Goal: Transaction & Acquisition: Purchase product/service

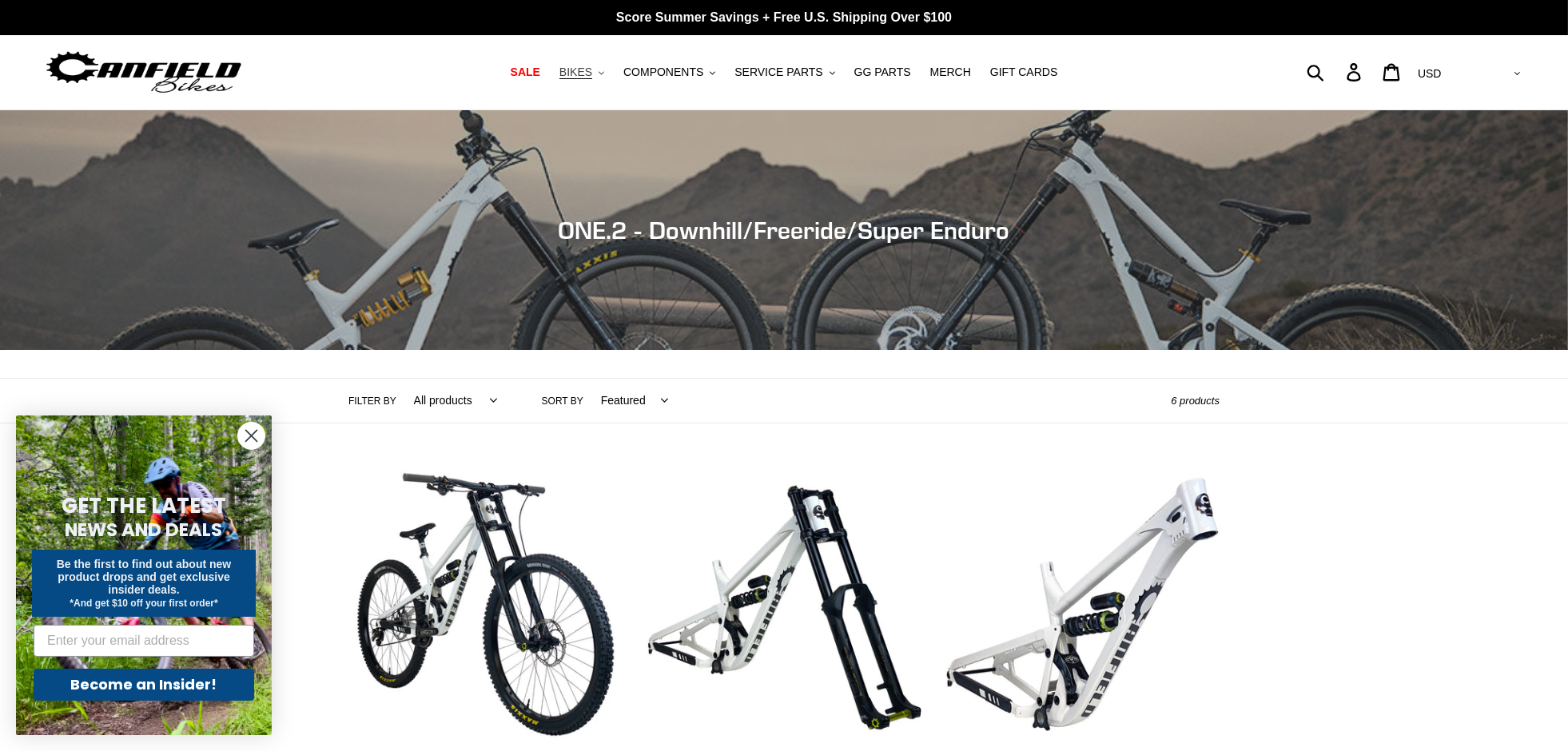
click at [604, 71] on icon ".cls-1{fill:#231f20}" at bounding box center [602, 73] width 6 height 6
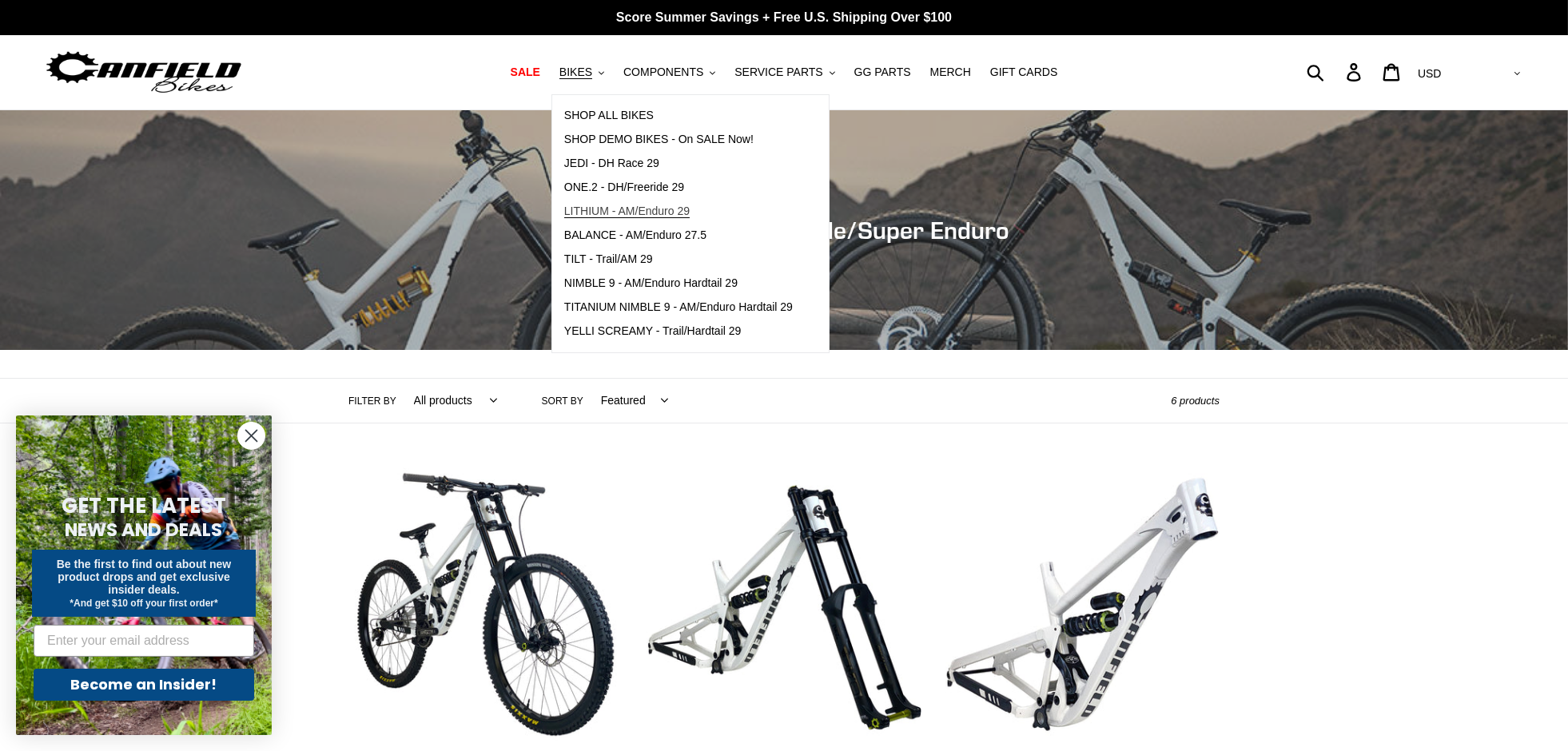
click at [658, 208] on span "LITHIUM - AM/Enduro 29" at bounding box center [626, 212] width 125 height 14
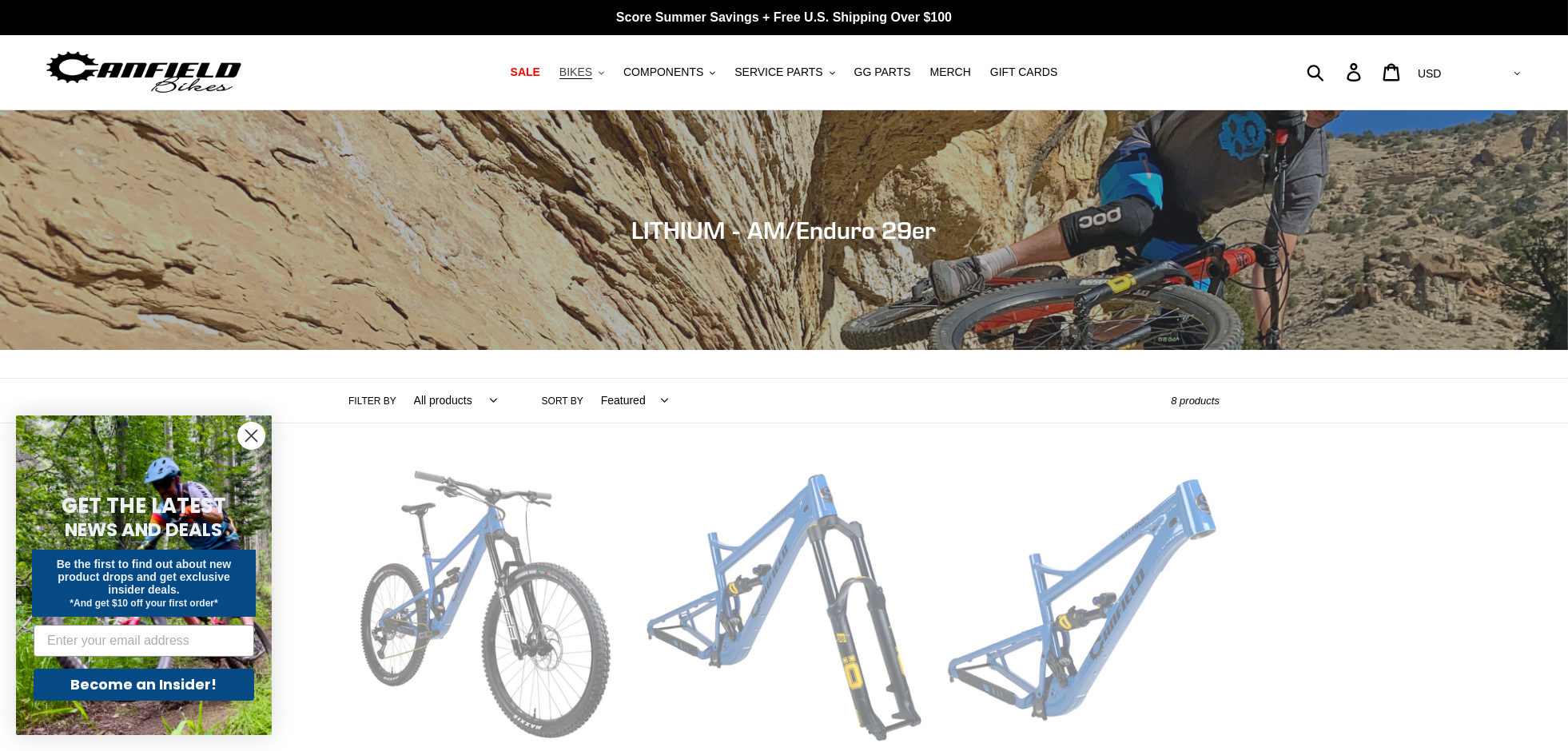
click at [604, 73] on icon ".cls-1{fill:#231f20}" at bounding box center [602, 73] width 6 height 6
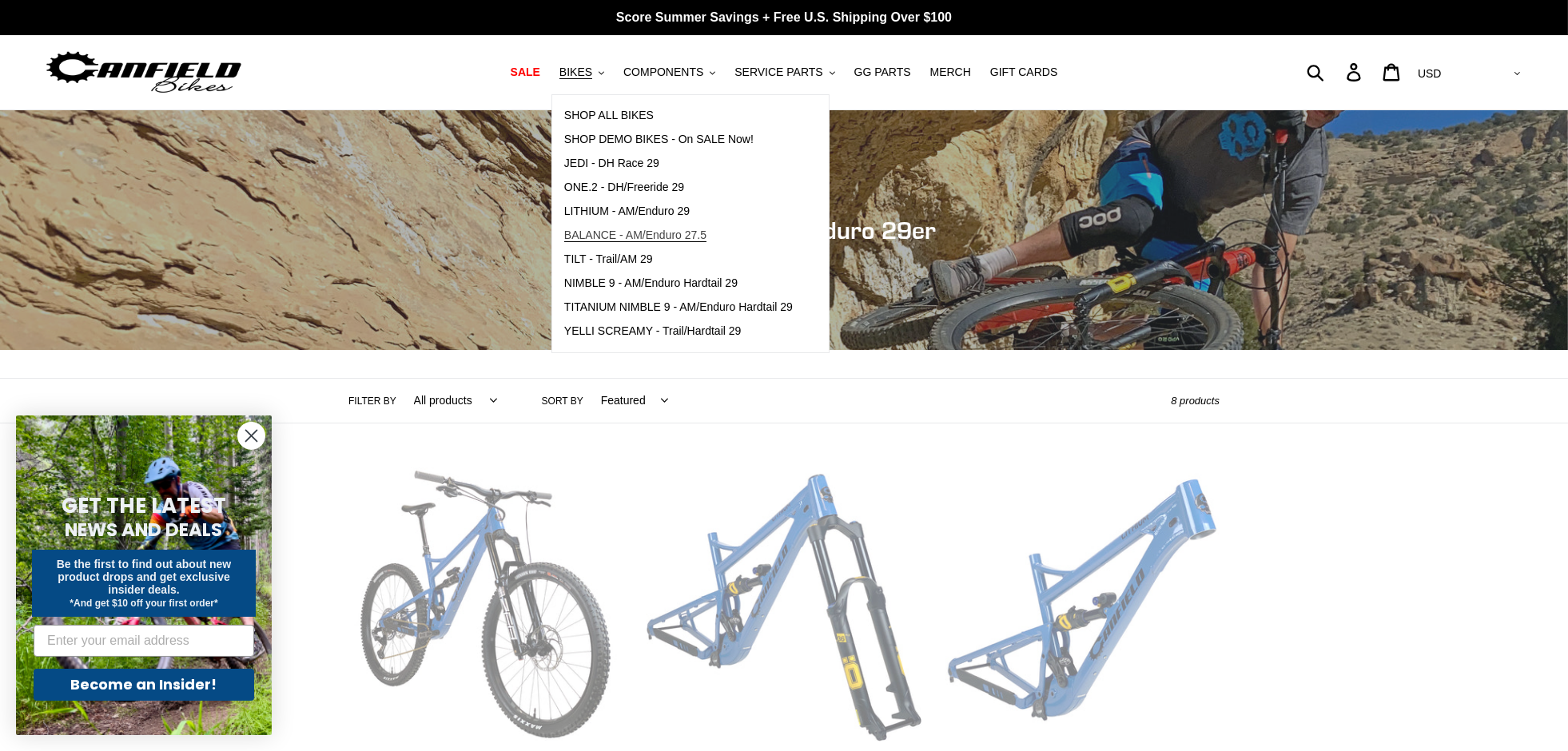
click at [679, 237] on span "BALANCE - AM/Enduro 27.5" at bounding box center [635, 235] width 142 height 14
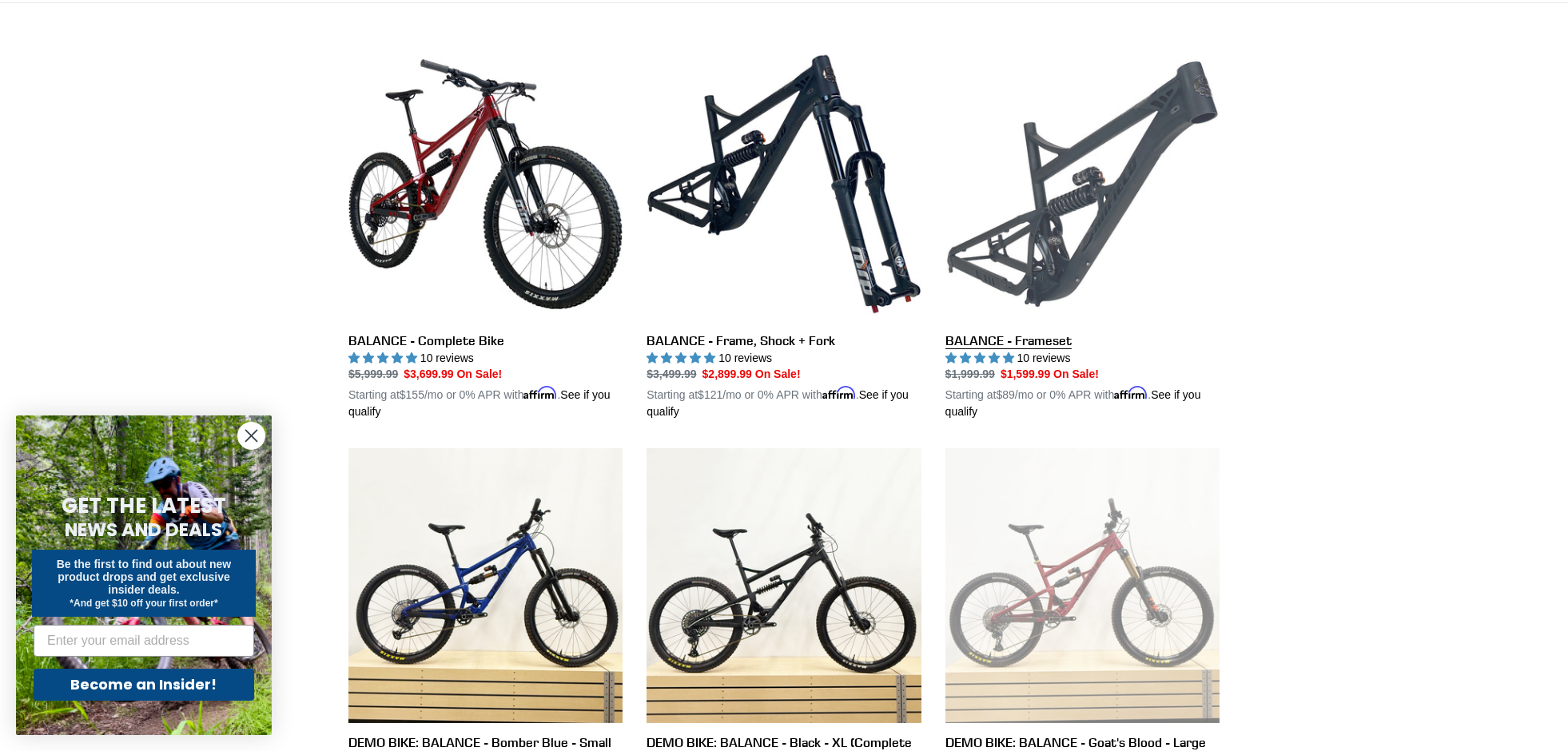
click at [984, 343] on link "BALANCE - Frameset" at bounding box center [1082, 234] width 274 height 374
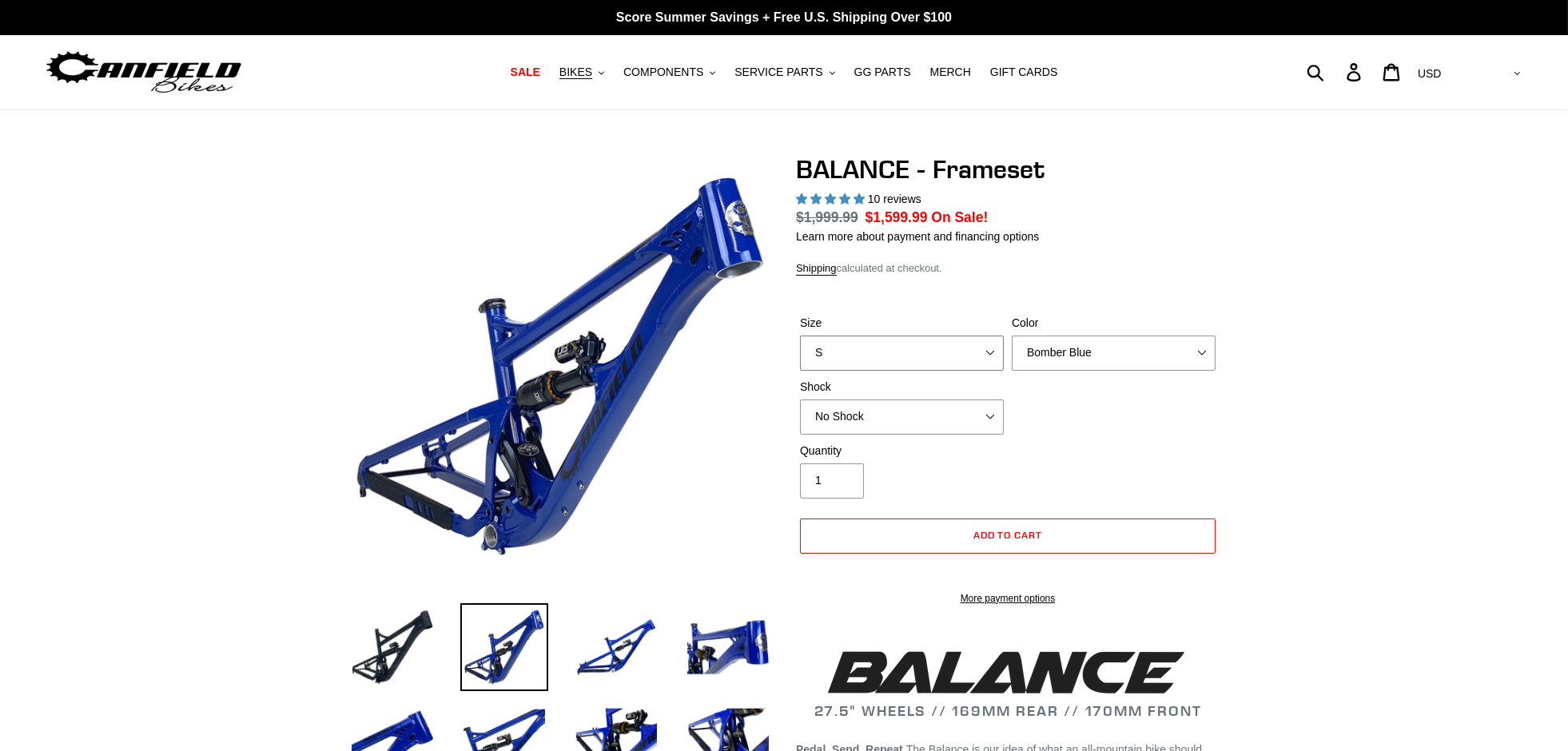
click at [923, 352] on select "S M L XL" at bounding box center [901, 353] width 204 height 35
select select "highest-rating"
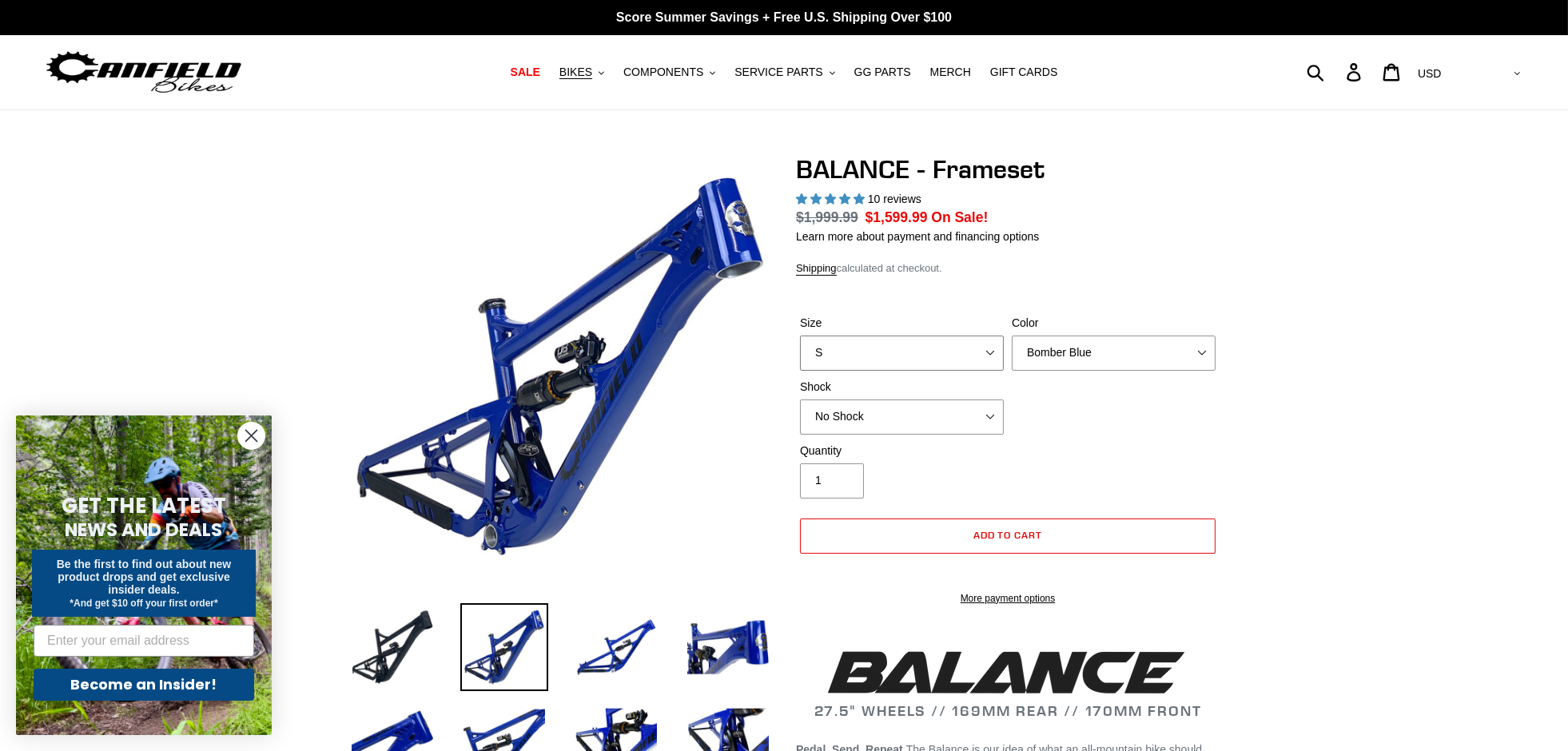
select select "M"
click at [800, 336] on select "S M L XL" at bounding box center [901, 353] width 204 height 35
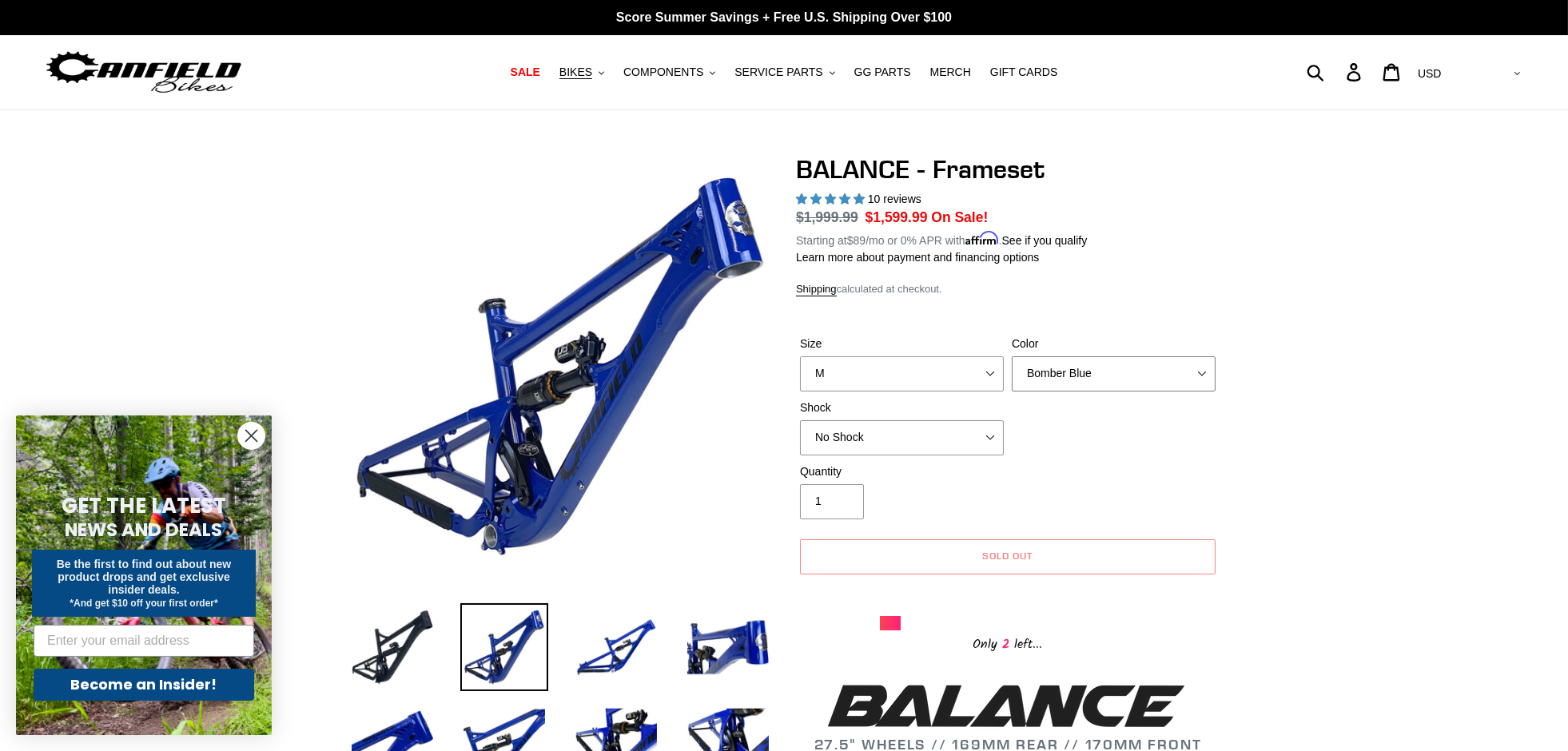
click at [1056, 381] on select "Bomber Blue Goat's Blood Stealth Black" at bounding box center [1113, 374] width 204 height 35
click at [1012, 356] on select "Bomber Blue Goat's Blood Stealth Black" at bounding box center [1113, 374] width 204 height 35
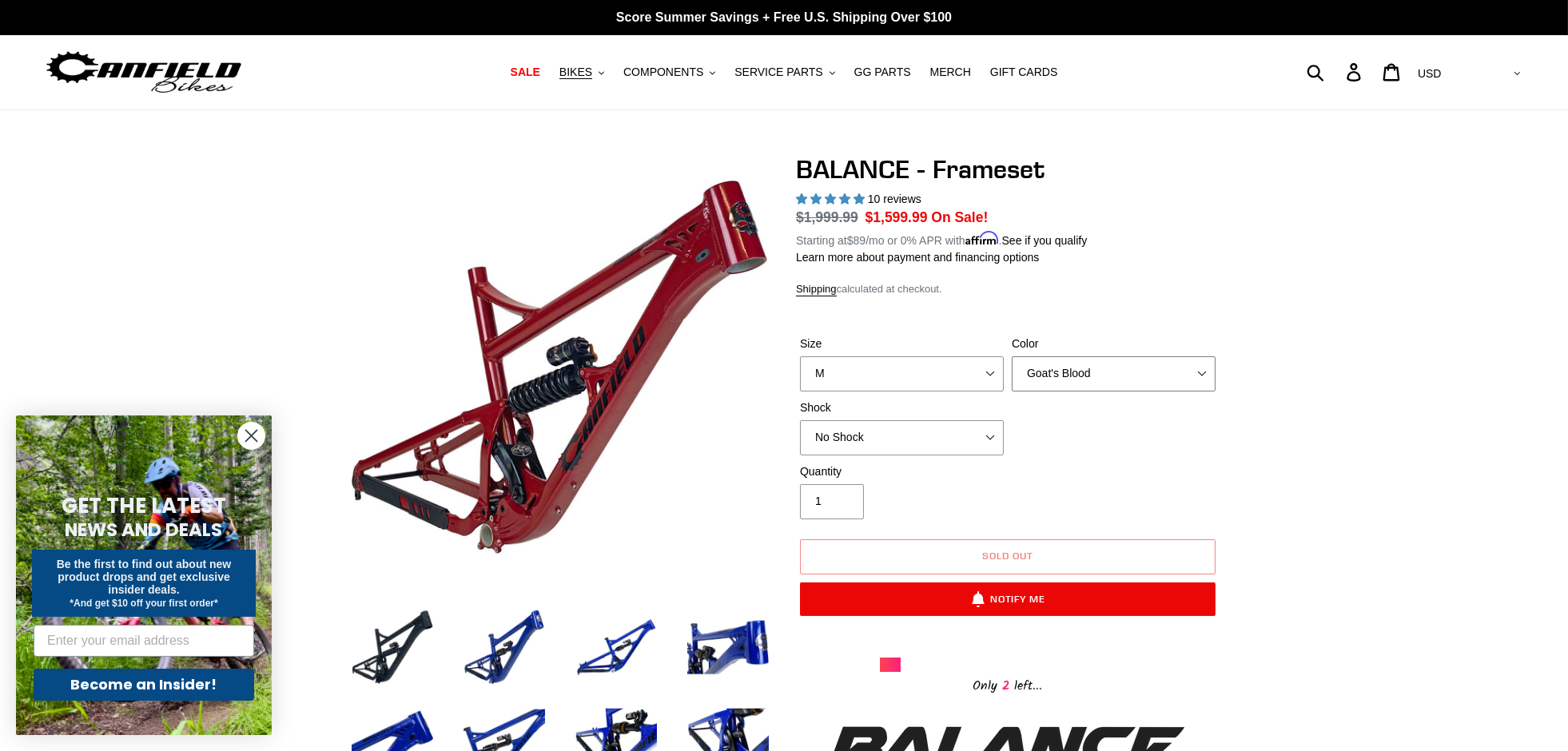
click at [1061, 374] on select "Bomber Blue Goat's Blood Stealth Black" at bounding box center [1113, 374] width 204 height 35
click at [1012, 356] on select "Bomber Blue Goat's Blood Stealth Black" at bounding box center [1113, 374] width 204 height 35
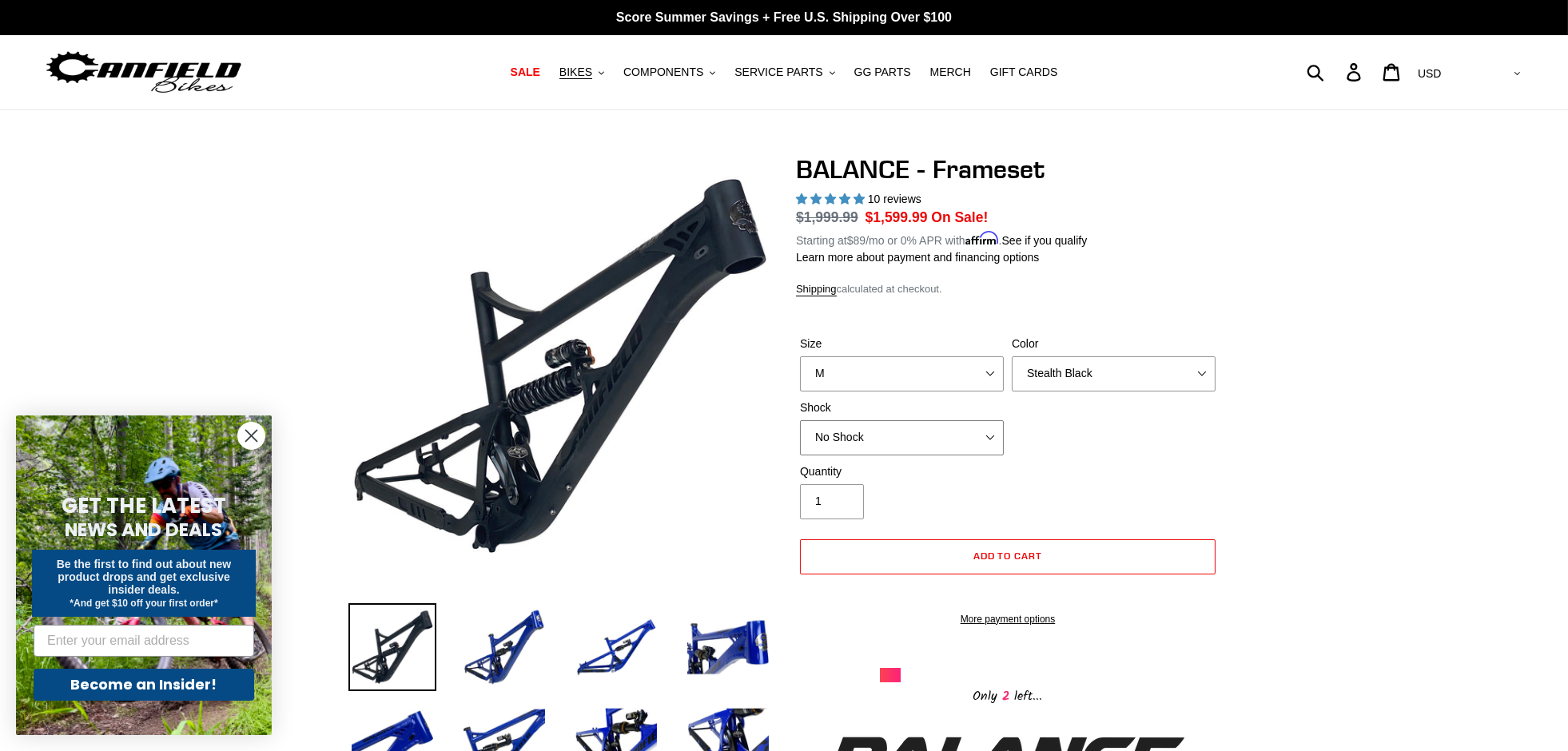
click at [912, 420] on select "No Shock Cane Creek Kitsuma Air Öhlins TTX2 Air EXT Storia V3-S" at bounding box center [901, 438] width 204 height 35
click at [1184, 484] on div "Quantity 1" at bounding box center [1008, 495] width 424 height 64
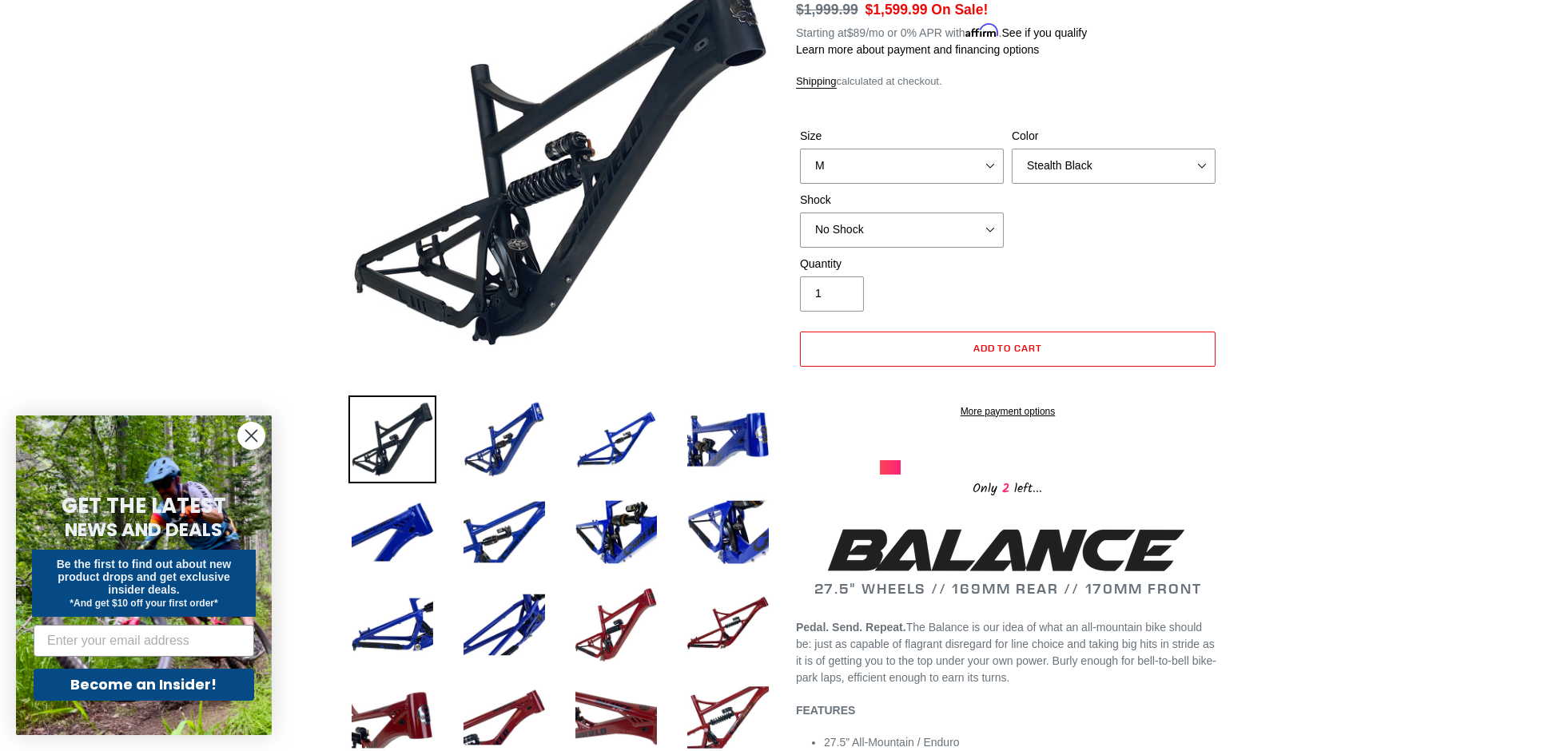
scroll to position [142, 0]
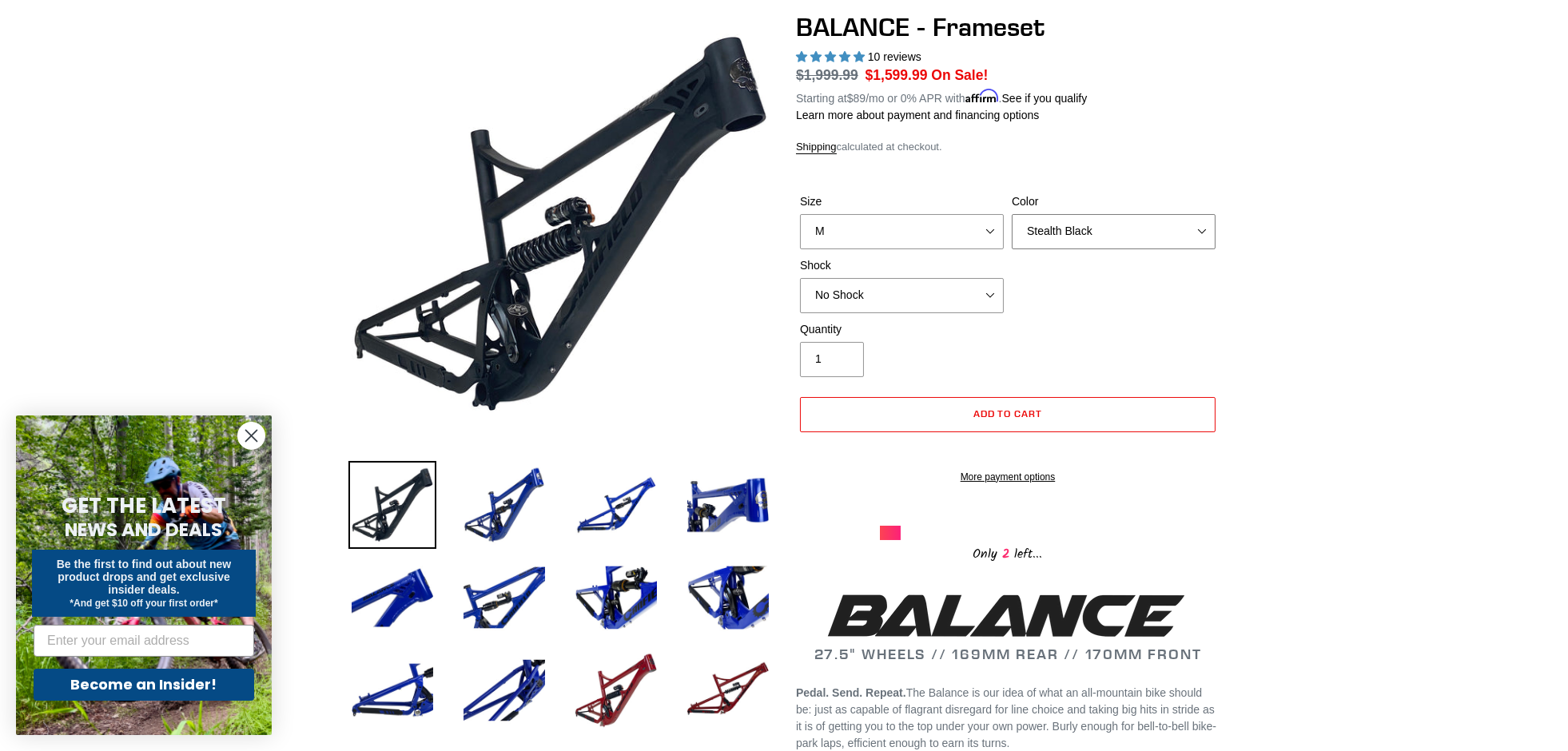
drag, startPoint x: 1083, startPoint y: 229, endPoint x: 1081, endPoint y: 237, distance: 8.2
click at [1082, 232] on select "Bomber Blue Goat's Blood Stealth Black" at bounding box center [1113, 231] width 204 height 35
click at [1012, 214] on select "Bomber Blue Goat's Blood Stealth Black" at bounding box center [1113, 231] width 204 height 35
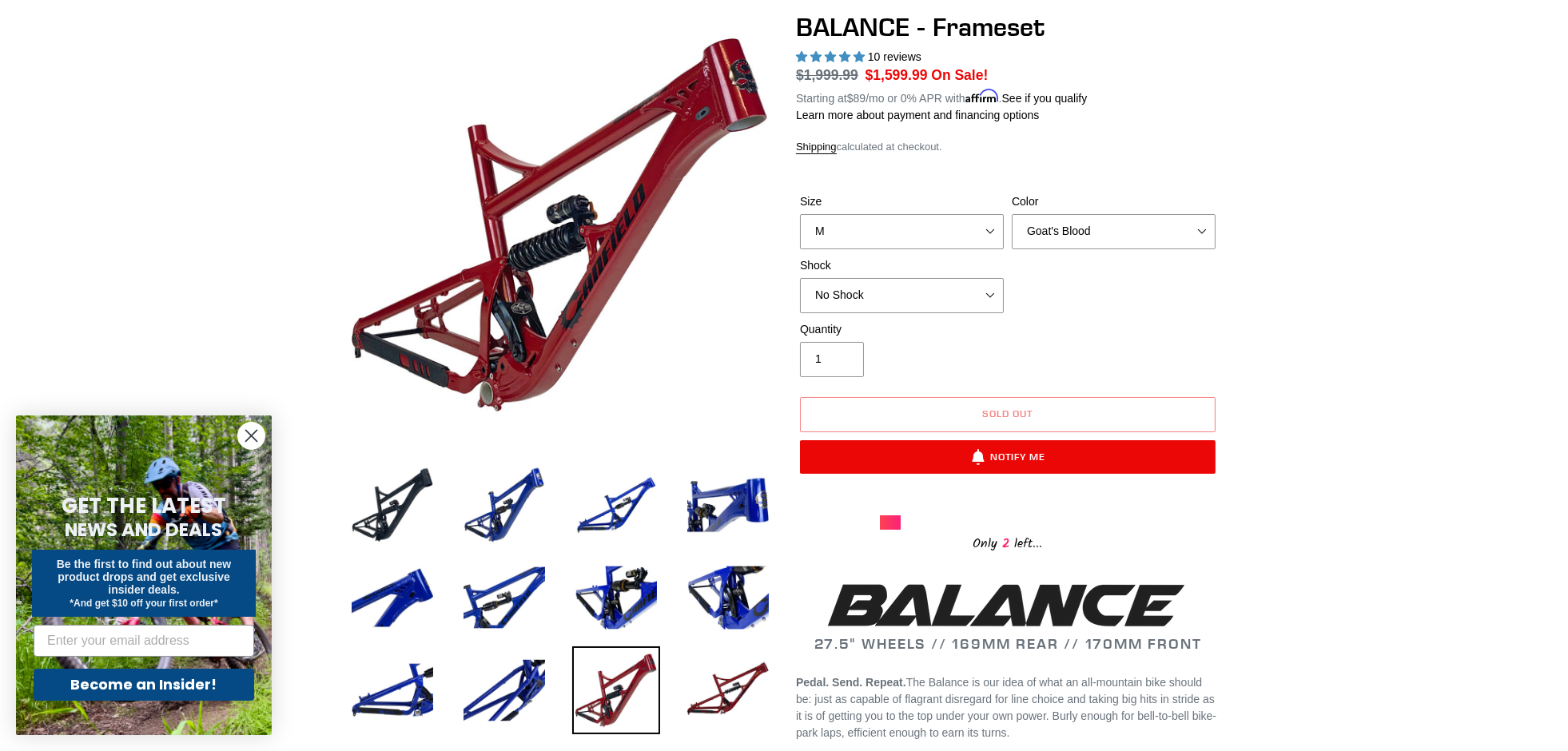
click at [1058, 263] on div "Size S M L XL Color Bomber Blue Goat's Blood Stealth Black Shock No Shock" at bounding box center [1008, 257] width 424 height 128
click at [1071, 230] on select "Bomber Blue Goat's Blood Stealth Black" at bounding box center [1113, 231] width 204 height 35
click at [1012, 214] on select "Bomber Blue Goat's Blood Stealth Black" at bounding box center [1113, 231] width 204 height 35
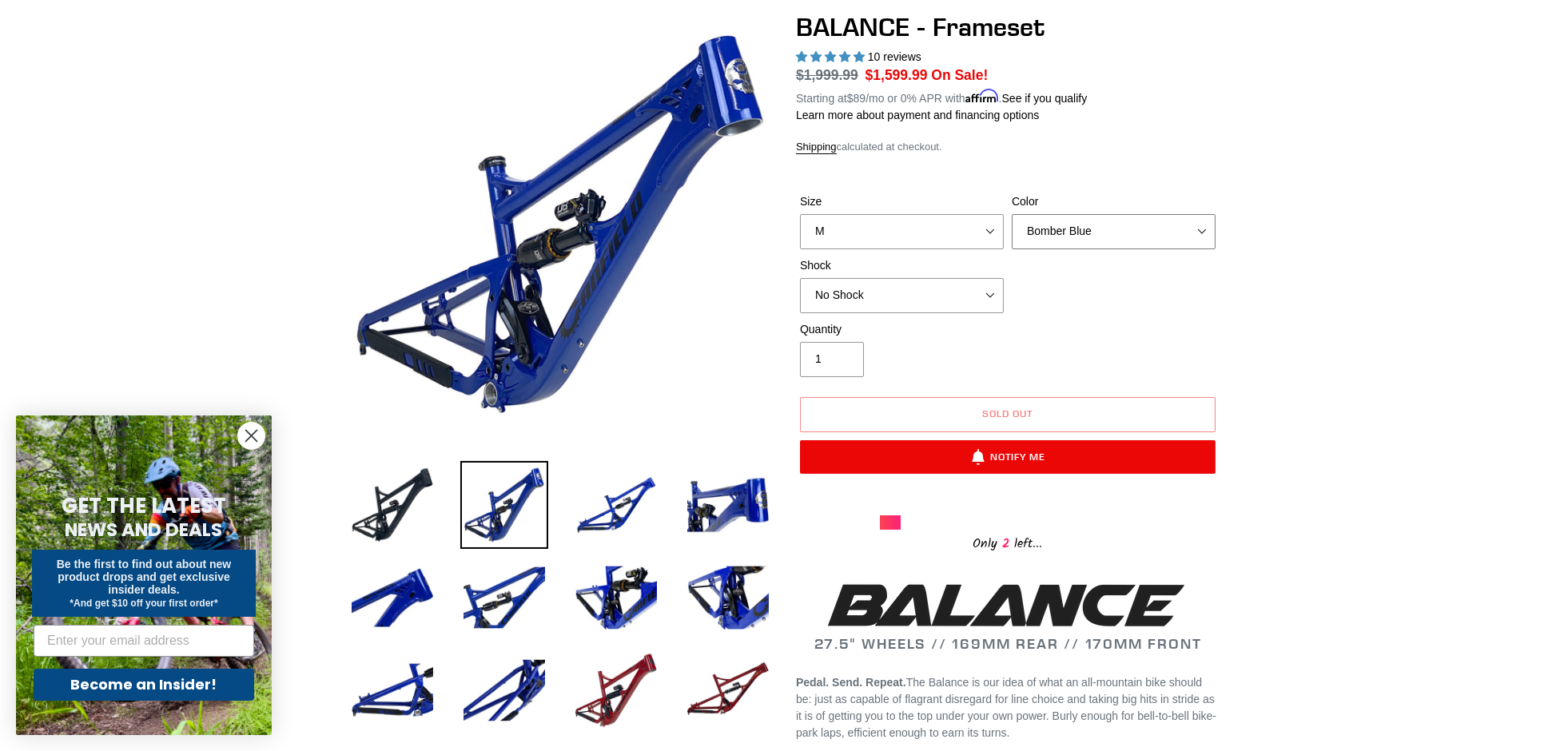
drag, startPoint x: 1098, startPoint y: 237, endPoint x: 1093, endPoint y: 245, distance: 9.4
click at [1094, 241] on select "Bomber Blue Goat's Blood Stealth Black" at bounding box center [1113, 231] width 204 height 35
select select "Stealth Black"
click at [1012, 214] on select "Bomber Blue Goat's Blood Stealth Black" at bounding box center [1113, 231] width 204 height 35
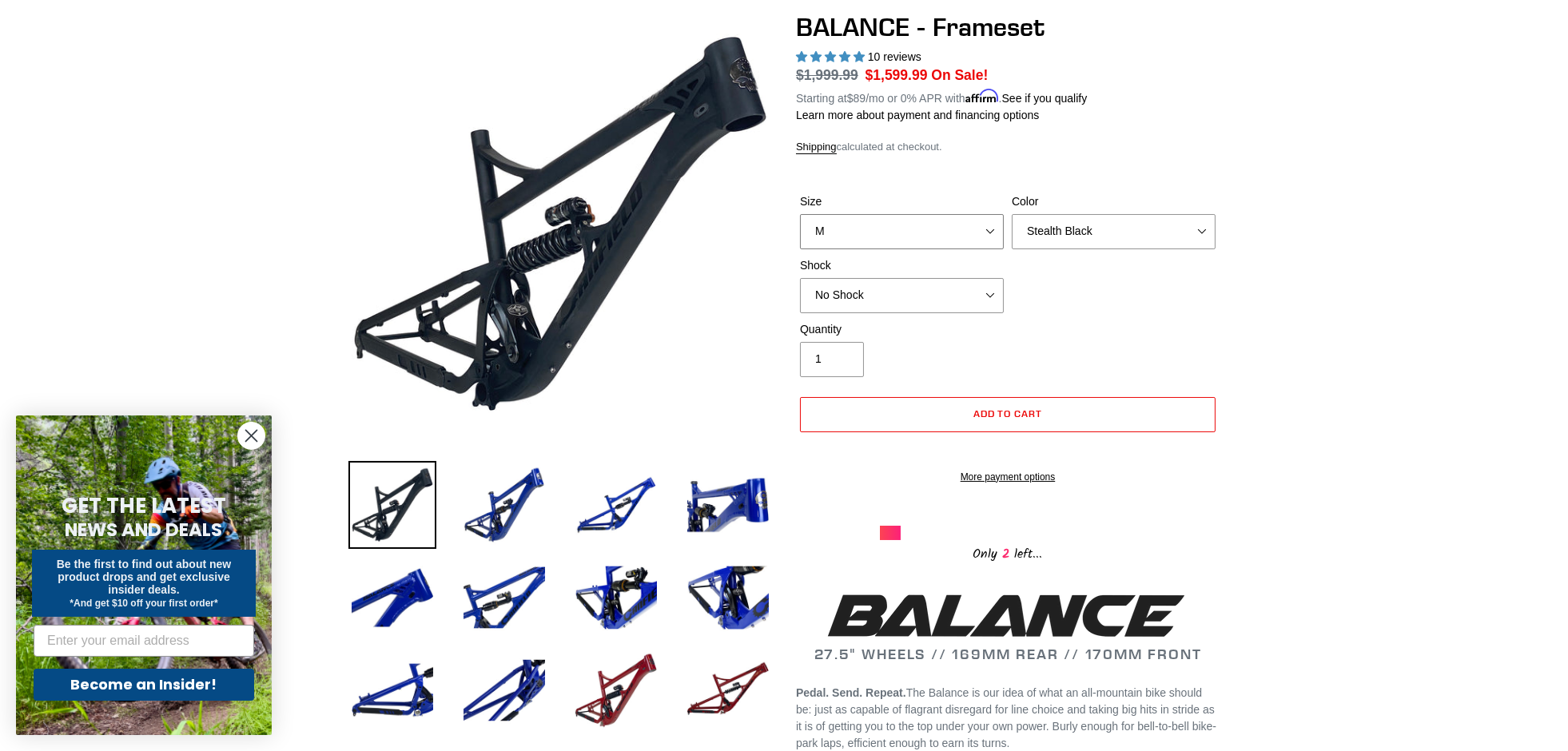
click at [933, 227] on select "S M L XL" at bounding box center [901, 231] width 204 height 35
select select "L"
click at [800, 214] on select "S M L XL" at bounding box center [901, 231] width 204 height 35
click at [1065, 236] on select "Bomber Blue Goat's Blood Stealth Black" at bounding box center [1113, 231] width 204 height 35
drag, startPoint x: 1352, startPoint y: 371, endPoint x: 1301, endPoint y: 362, distance: 51.8
